Goal: Task Accomplishment & Management: Complete application form

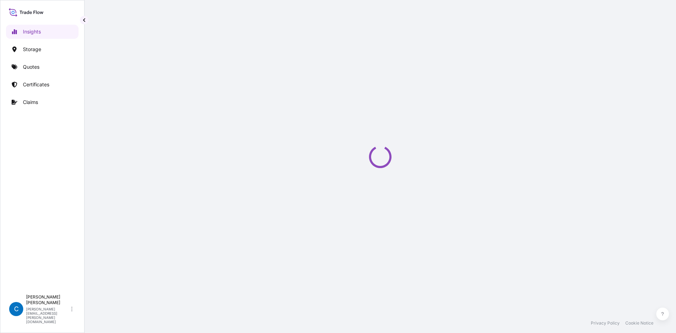
select select "2025"
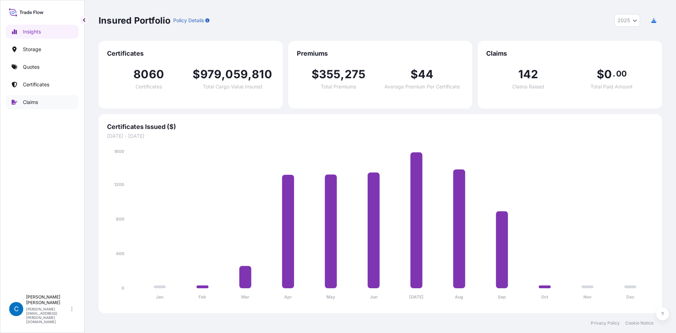
click at [39, 105] on link "Claims" at bounding box center [42, 102] width 72 height 14
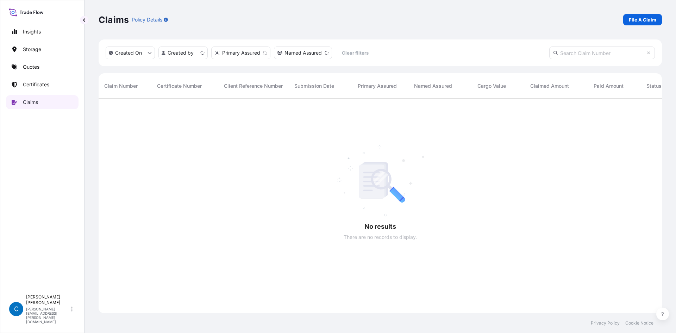
scroll to position [213, 558]
paste input "CL31600-655-1-4"
type input "CL31600-655-1-4"
click at [408, 33] on div "Claims Policy Details File A Claim" at bounding box center [380, 19] width 563 height 39
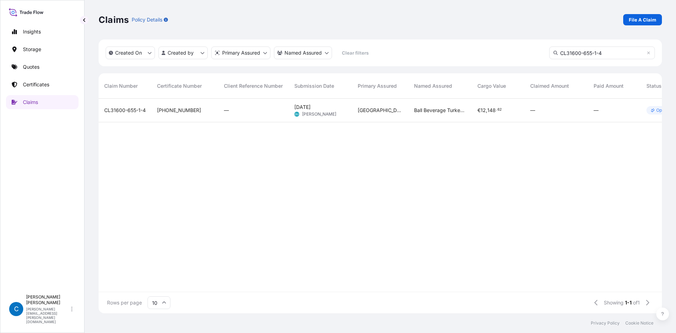
click at [122, 110] on span "CL31600-655-1-4" at bounding box center [125, 110] width 42 height 7
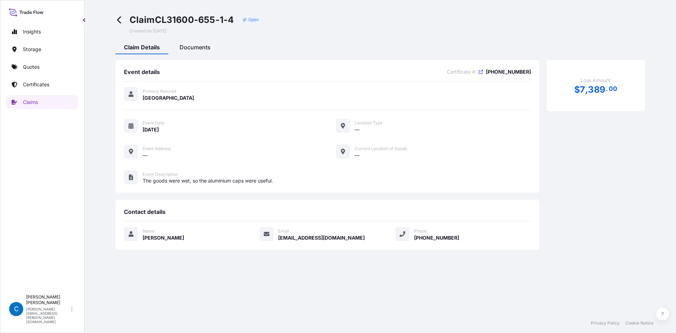
click at [204, 53] on div "Documents" at bounding box center [195, 48] width 48 height 12
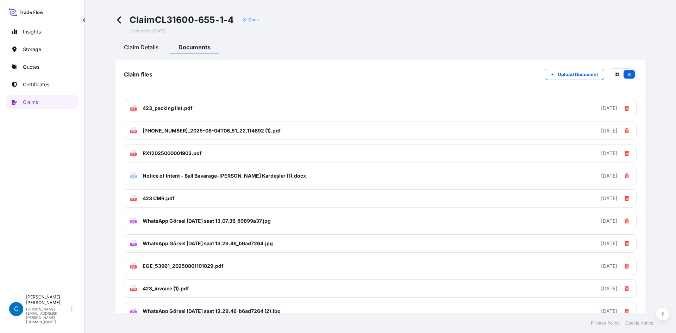
click at [145, 44] on span "Claim Details" at bounding box center [141, 47] width 35 height 7
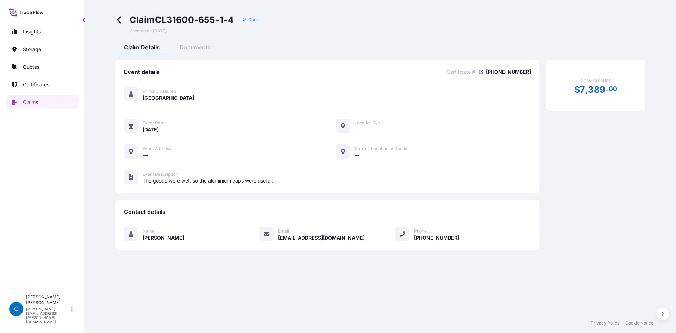
click at [506, 74] on span "[PHONE_NUMBER]" at bounding box center [508, 71] width 45 height 7
click at [483, 70] on icon at bounding box center [481, 72] width 4 height 4
click at [505, 71] on span "[PHONE_NUMBER]" at bounding box center [508, 71] width 45 height 7
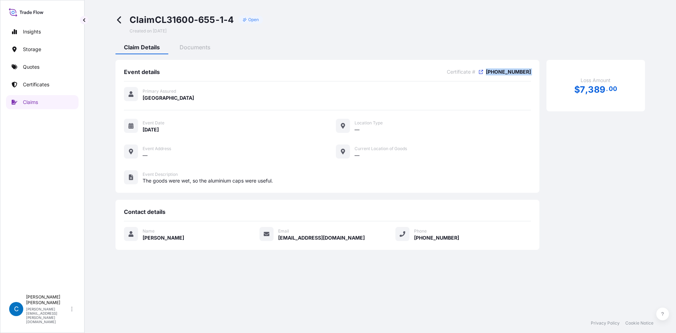
copy div "[PHONE_NUMBER]"
click at [20, 79] on link "Certificates" at bounding box center [42, 84] width 72 height 14
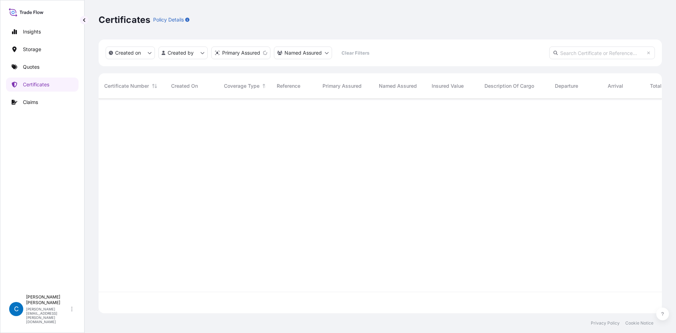
scroll to position [213, 558]
paste input "[PHONE_NUMBER]"
type input "[PHONE_NUMBER]"
click at [449, 34] on div "Certificates Policy Details" at bounding box center [380, 19] width 563 height 39
drag, startPoint x: 353, startPoint y: 81, endPoint x: 347, endPoint y: 82, distance: 6.0
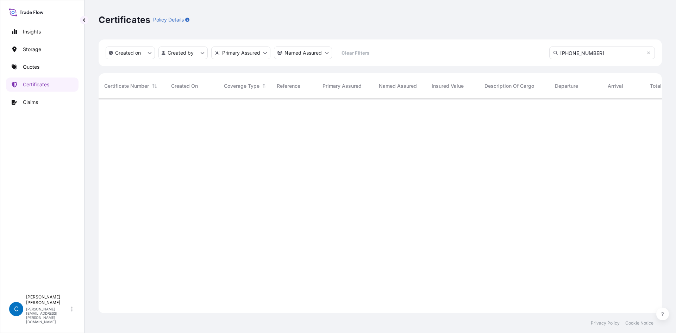
drag, startPoint x: 347, startPoint y: 82, endPoint x: 230, endPoint y: 176, distance: 150.4
click at [230, 176] on div at bounding box center [400, 195] width 602 height 193
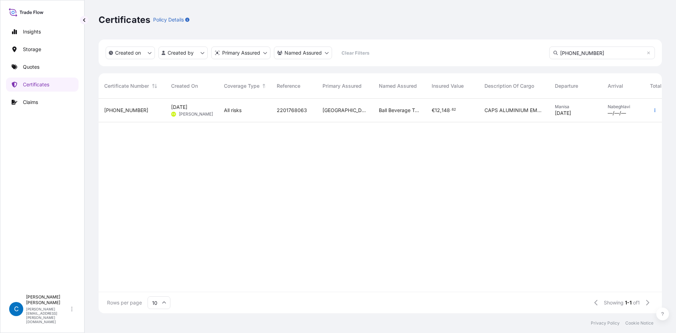
click at [118, 106] on div "[PHONE_NUMBER]" at bounding box center [132, 111] width 67 height 24
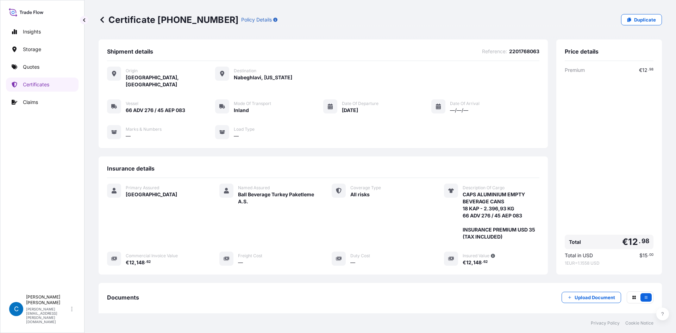
scroll to position [135, 536]
click at [248, 19] on div "Policy Details" at bounding box center [259, 19] width 36 height 11
click at [273, 19] on icon "button" at bounding box center [275, 20] width 4 height 4
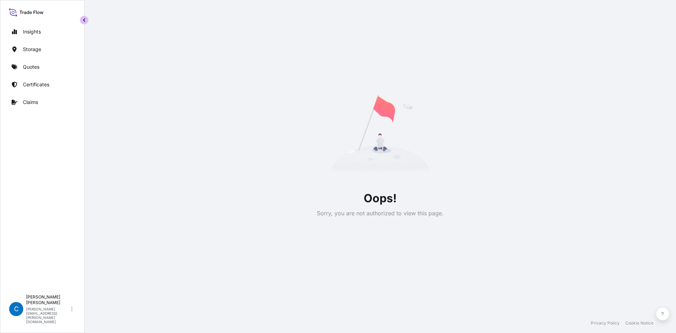
click at [88, 19] on button "button" at bounding box center [84, 20] width 8 height 8
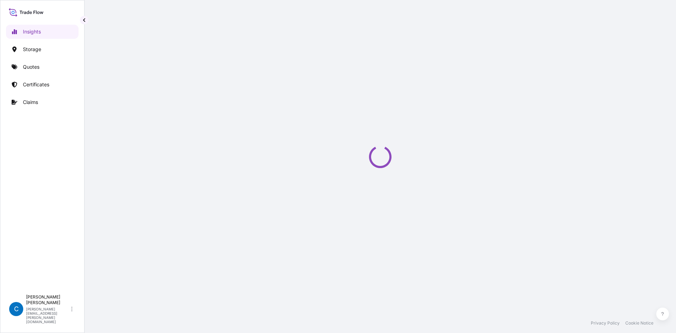
select select "2025"
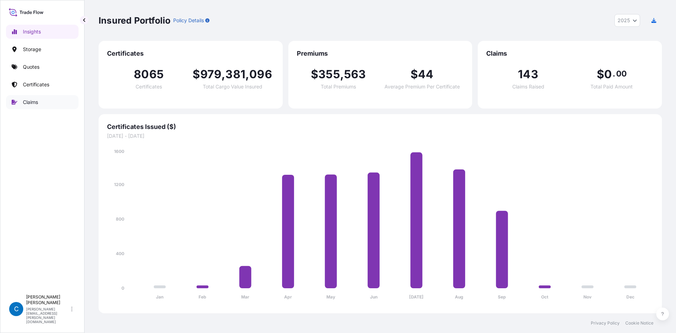
click at [25, 106] on link "Claims" at bounding box center [42, 102] width 72 height 14
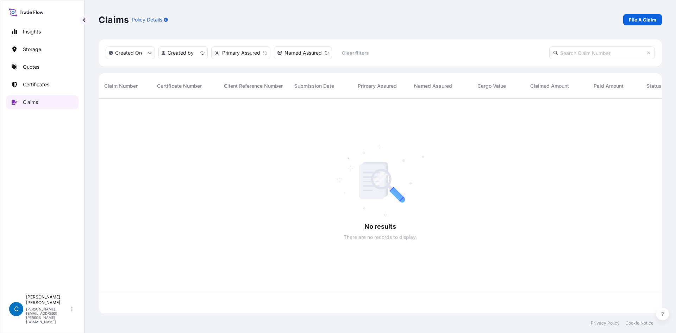
scroll to position [213, 558]
click at [613, 55] on input "text" at bounding box center [602, 52] width 106 height 13
paste input "CL31600-655-1-4"
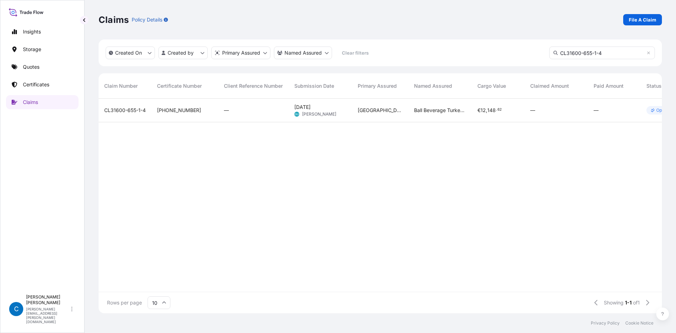
type input "CL31600-655-1-4"
click at [168, 109] on span "[PHONE_NUMBER]" at bounding box center [179, 110] width 44 height 7
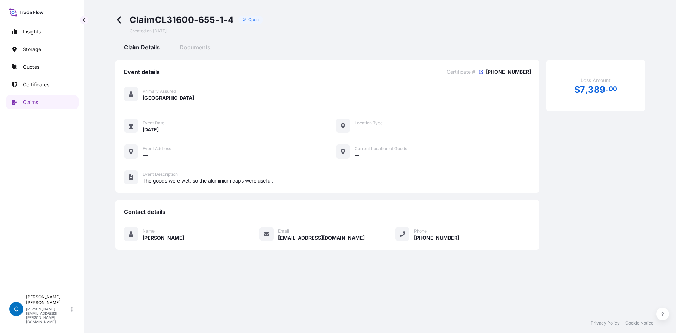
click at [520, 71] on span "[PHONE_NUMBER]" at bounding box center [508, 71] width 45 height 7
copy div "[PHONE_NUMBER]"
click at [39, 86] on p "Certificates" at bounding box center [36, 84] width 26 height 7
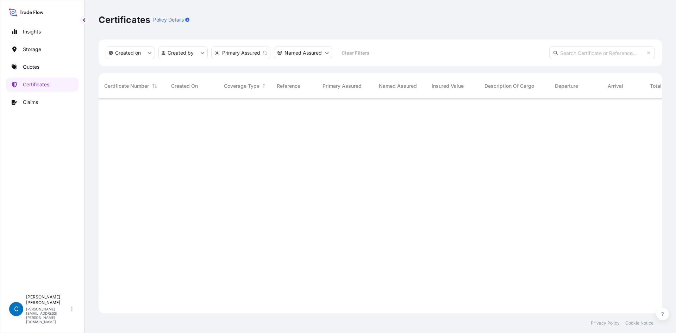
scroll to position [213, 558]
click at [577, 53] on input "text" at bounding box center [602, 52] width 106 height 13
paste input "[PHONE_NUMBER]"
type input "[PHONE_NUMBER]"
click at [363, 16] on div "Certificates Policy Details" at bounding box center [380, 19] width 563 height 11
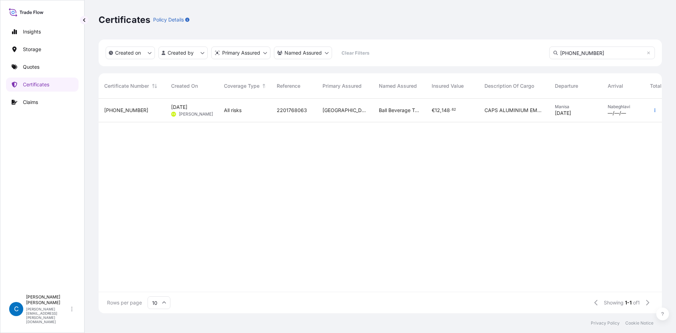
click at [126, 113] on span "[PHONE_NUMBER]" at bounding box center [126, 110] width 44 height 7
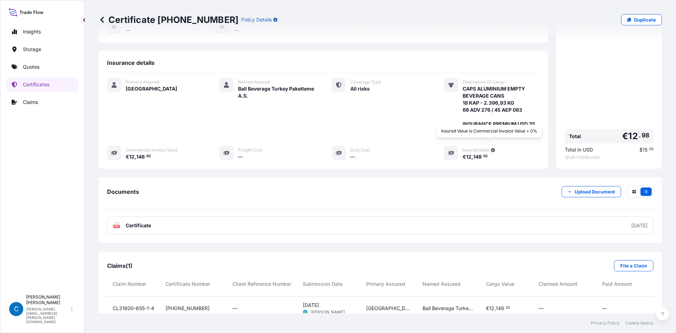
scroll to position [135, 536]
click at [491, 148] on icon "button" at bounding box center [493, 150] width 4 height 4
click at [493, 146] on div "Insured Value" at bounding box center [500, 149] width 77 height 7
click at [491, 148] on icon "button" at bounding box center [493, 150] width 4 height 4
click at [456, 177] on div "Documents Upload Document PDF Certificate 2025-08-04" at bounding box center [380, 210] width 563 height 66
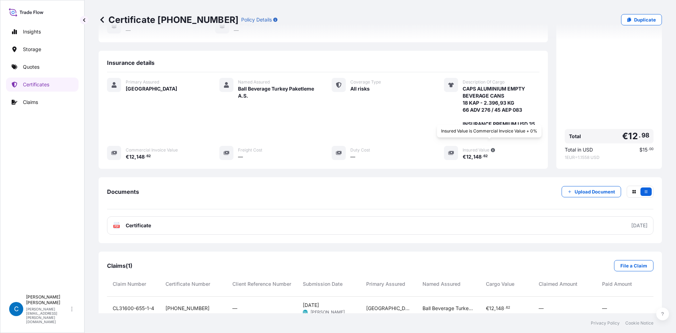
click at [490, 128] on div "Insured Value is Commercial Invoice Value + 0%" at bounding box center [489, 131] width 105 height 13
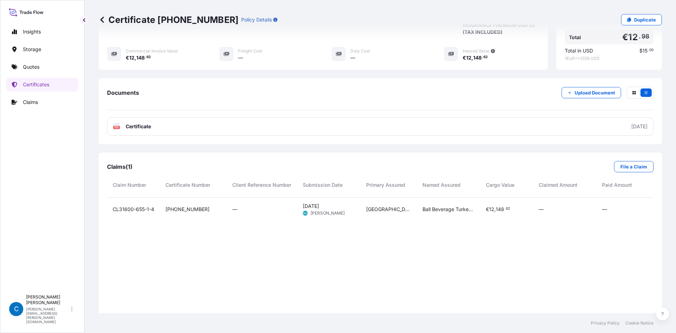
scroll to position [206, 0]
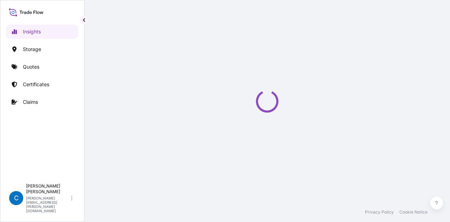
select select "2025"
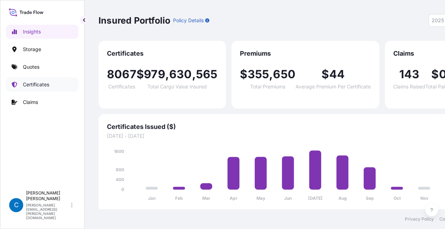
click at [35, 85] on p "Certificates" at bounding box center [36, 84] width 26 height 7
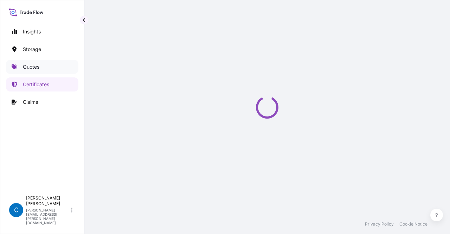
click at [53, 64] on link "Quotes" at bounding box center [42, 67] width 72 height 14
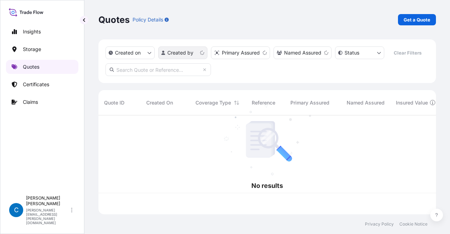
scroll to position [97, 332]
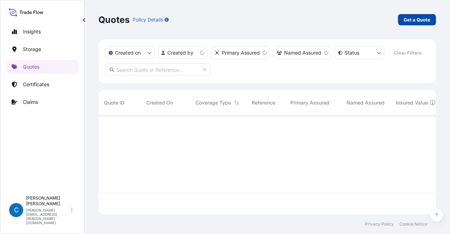
click at [419, 20] on p "Get a Quote" at bounding box center [417, 19] width 27 height 7
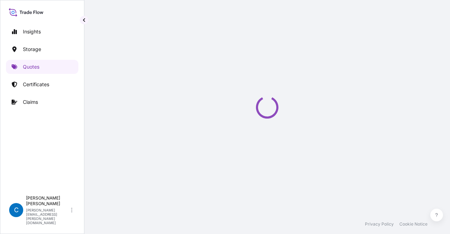
select select "Water"
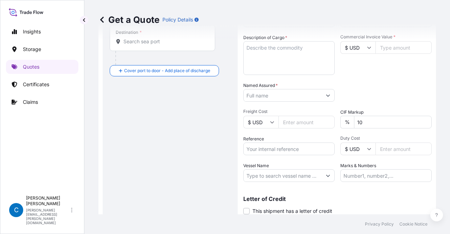
scroll to position [69, 0]
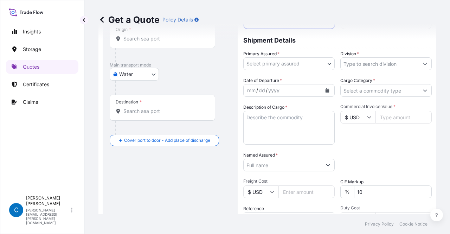
click at [380, 65] on input "Division *" at bounding box center [380, 63] width 78 height 13
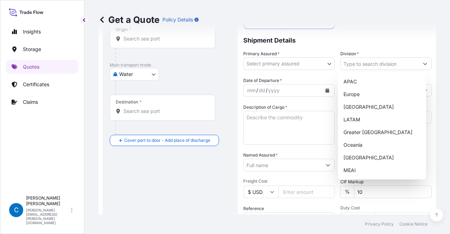
click at [234, 79] on div "Route Details Cover door to port - Add loading place Place of loading Road / [G…" at bounding box center [170, 139] width 135 height 330
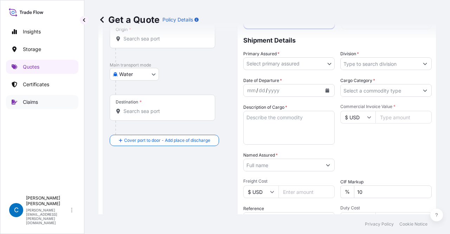
click at [37, 102] on p "Claims" at bounding box center [30, 102] width 15 height 7
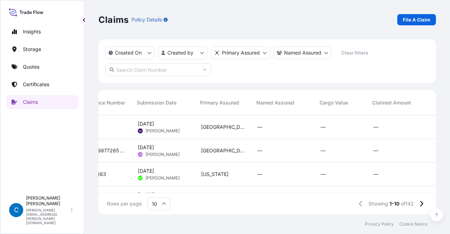
scroll to position [0, 156]
select select "Water"
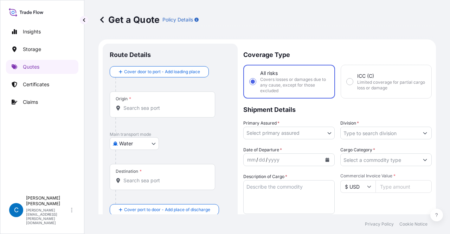
scroll to position [11, 0]
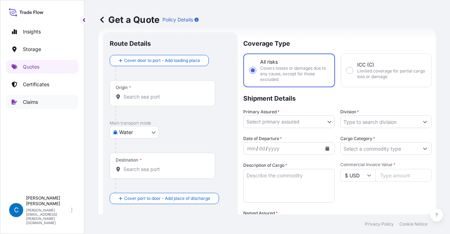
click at [46, 106] on link "Claims" at bounding box center [42, 102] width 72 height 14
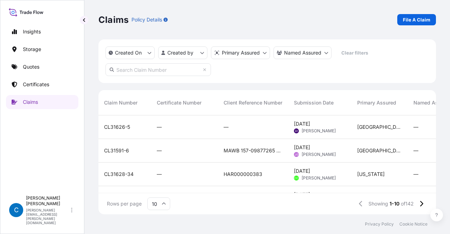
select select "Water"
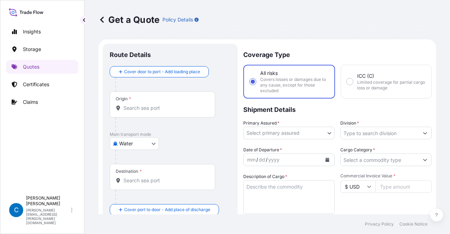
scroll to position [11, 0]
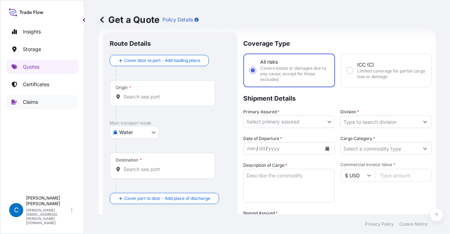
click at [41, 102] on link "Claims" at bounding box center [42, 102] width 72 height 14
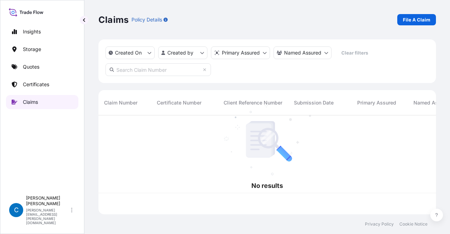
scroll to position [97, 332]
